Goal: Use online tool/utility: Utilize a website feature to perform a specific function

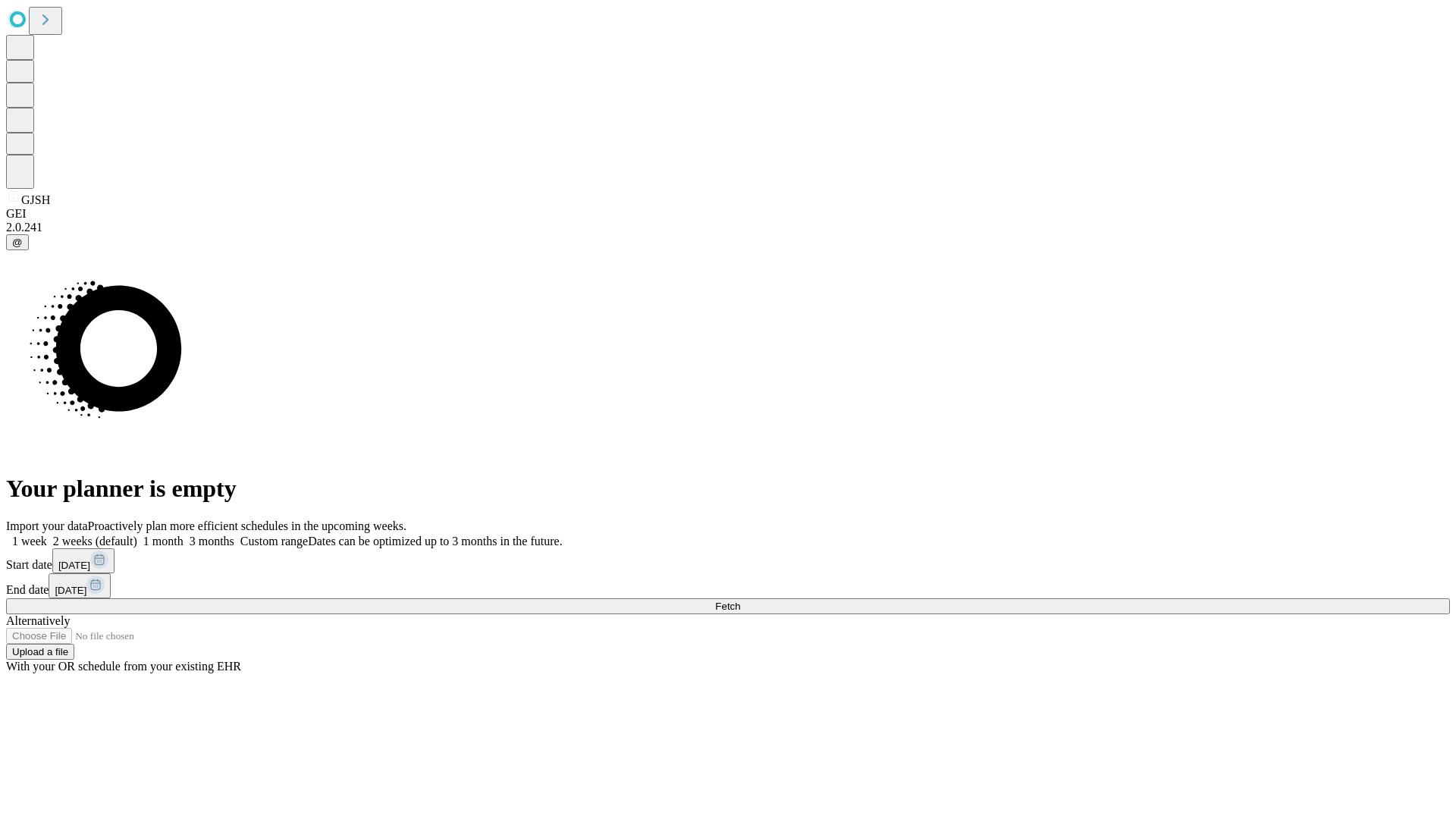
click at [740, 601] on span "Fetch" at bounding box center [728, 606] width 25 height 12
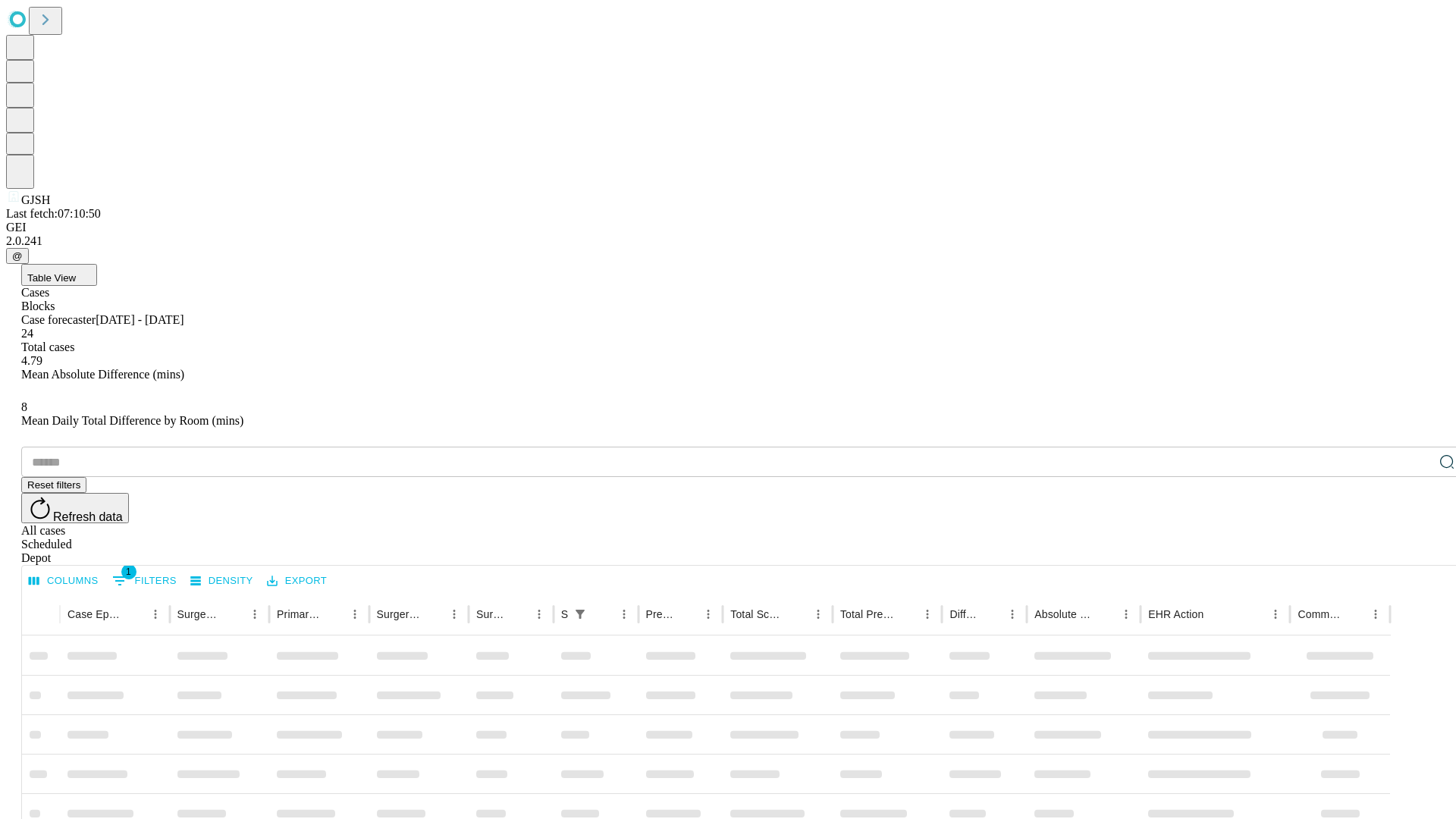
click at [76, 273] on span "Table View" at bounding box center [52, 278] width 48 height 12
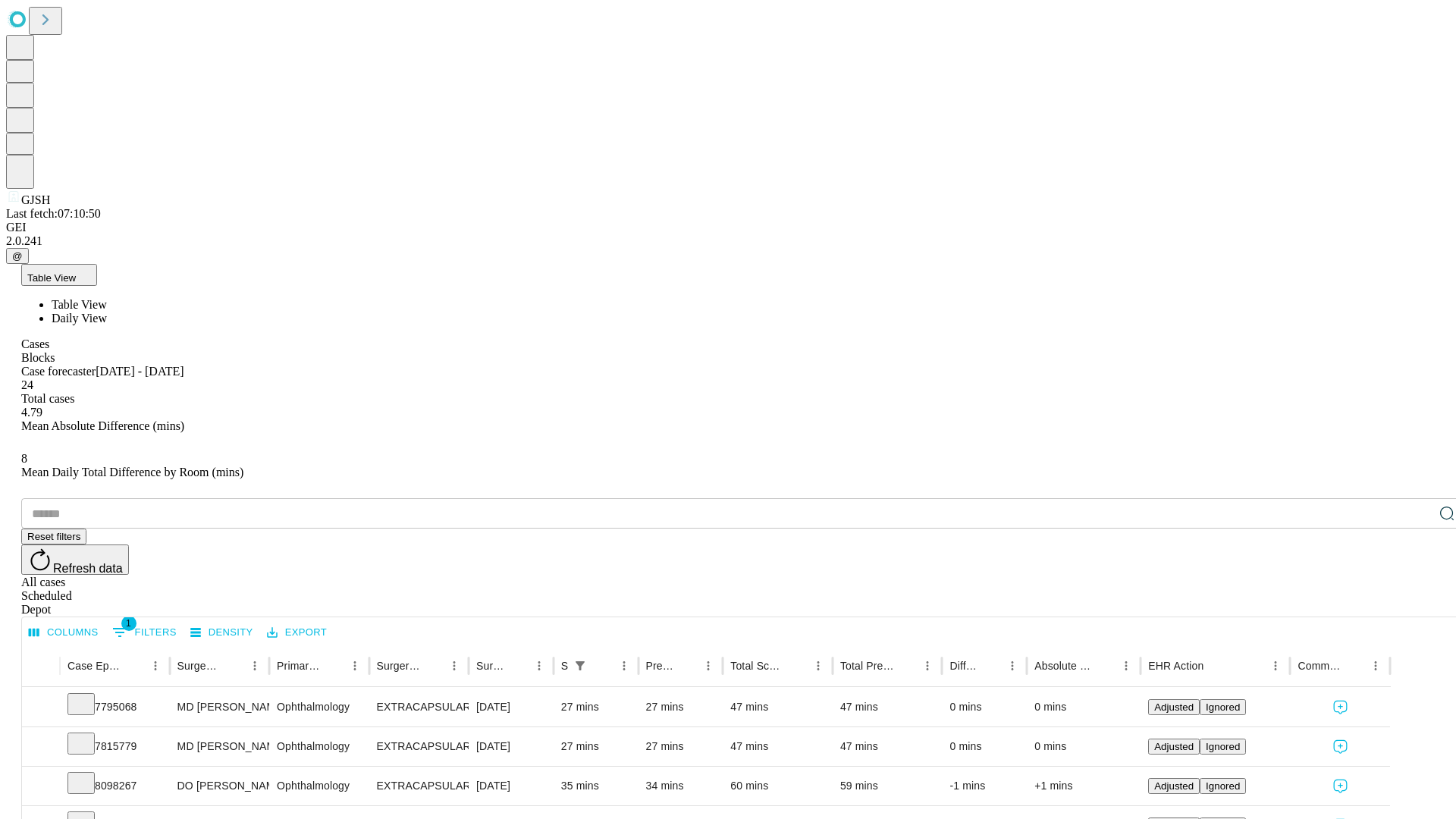
click at [107, 312] on span "Daily View" at bounding box center [80, 318] width 55 height 13
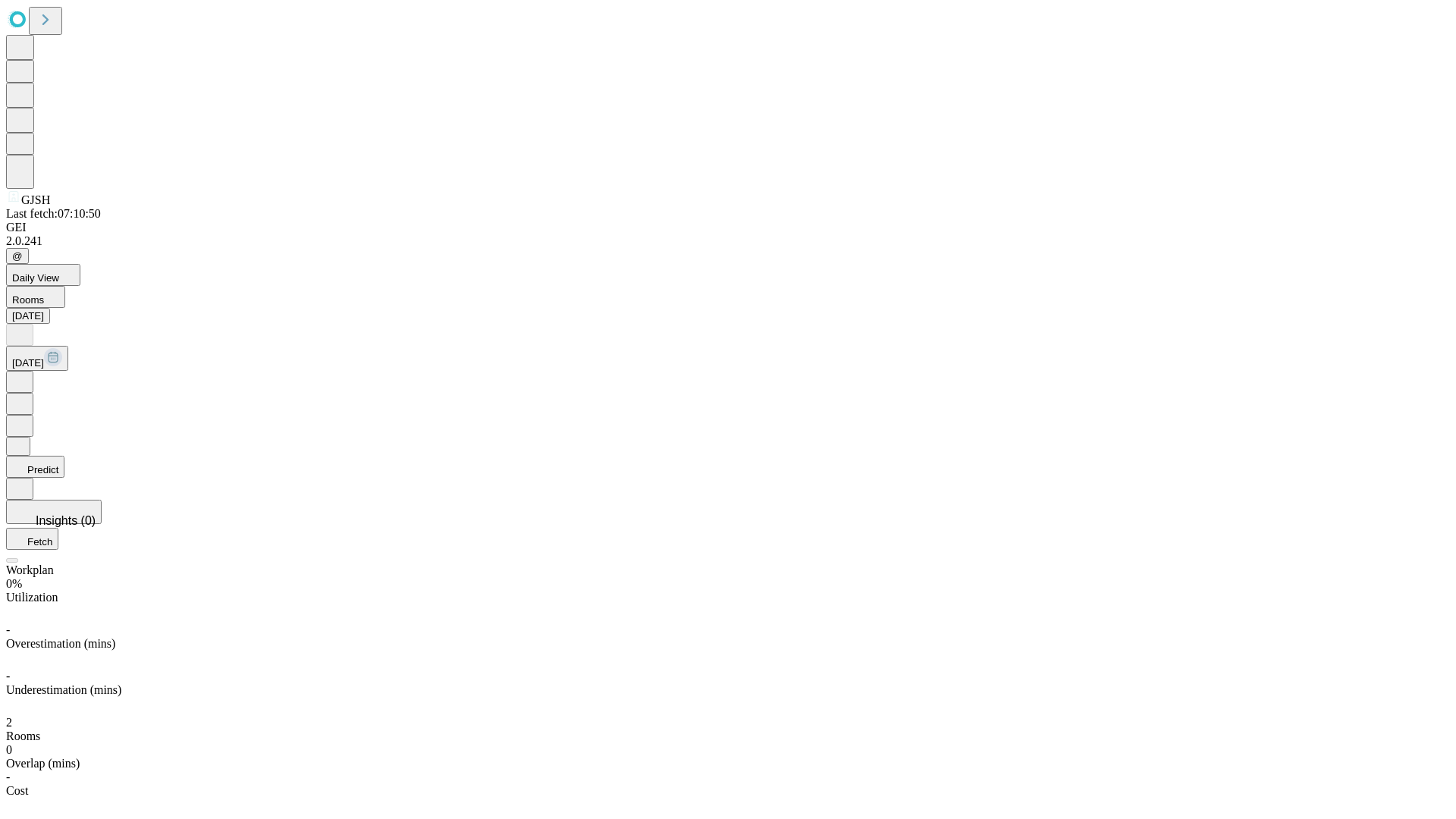
click at [64, 456] on button "Predict" at bounding box center [35, 467] width 58 height 22
